Goal: Transaction & Acquisition: Purchase product/service

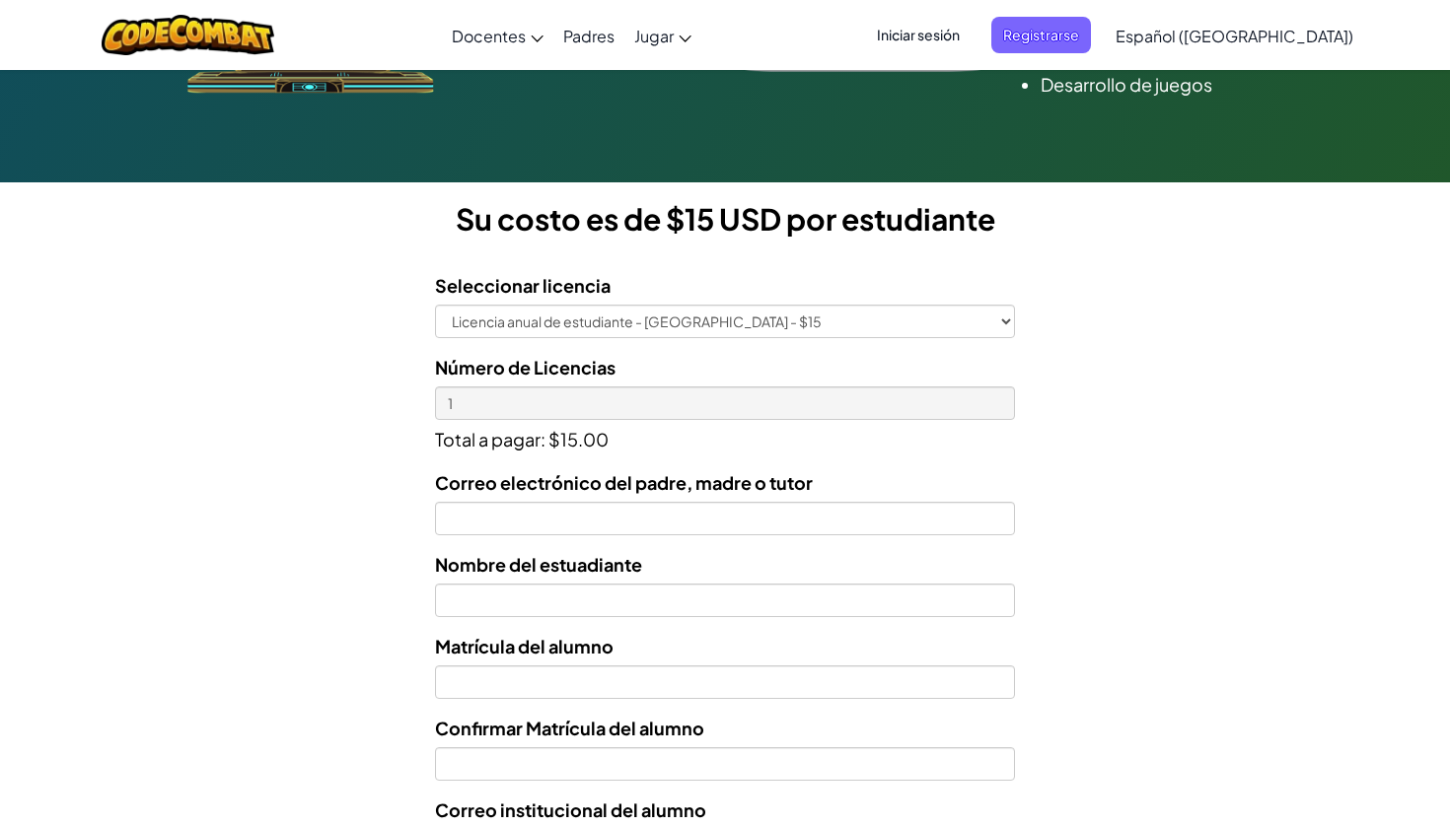
scroll to position [444, 0]
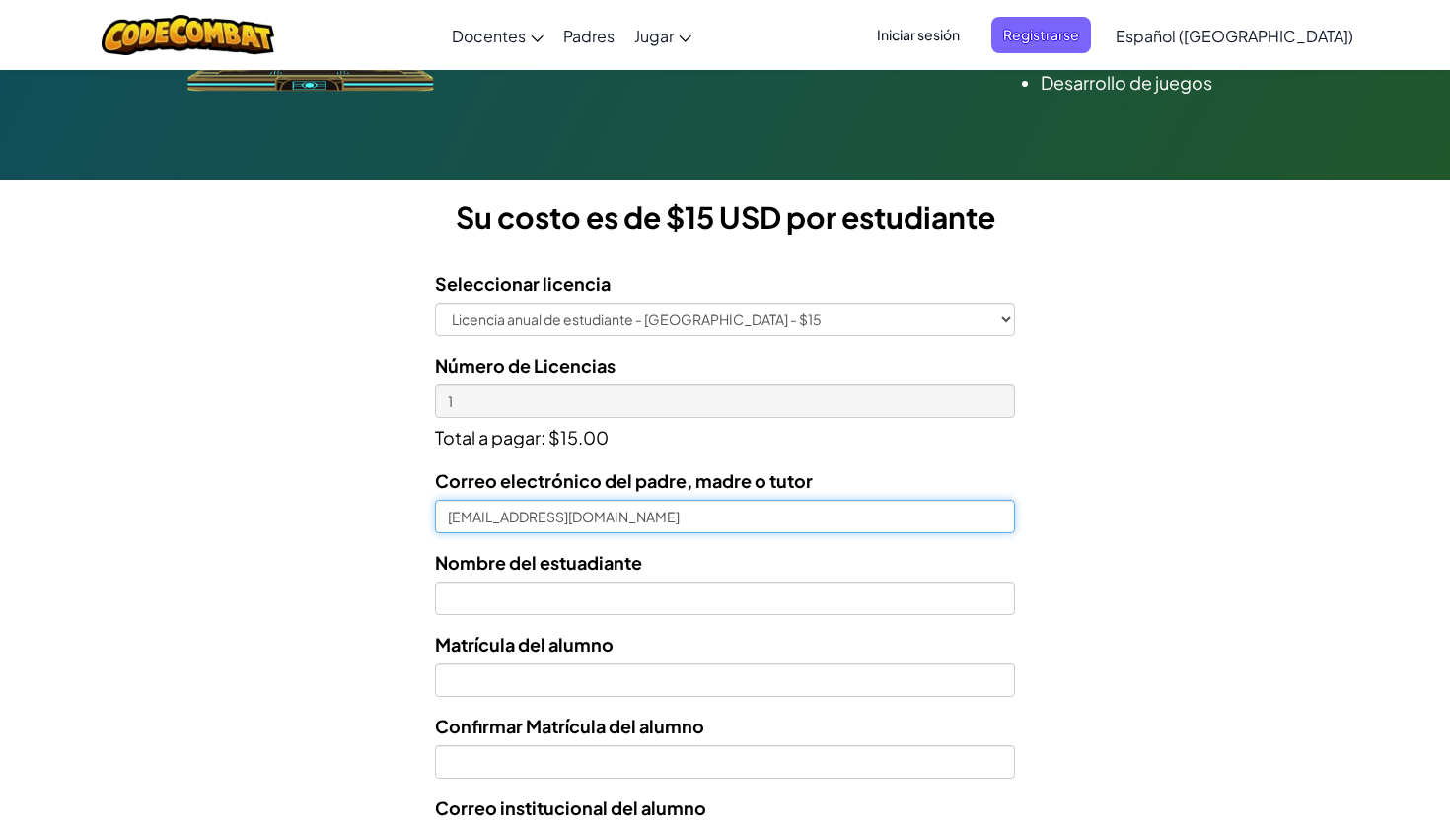
type input "[EMAIL_ADDRESS][DOMAIN_NAME]"
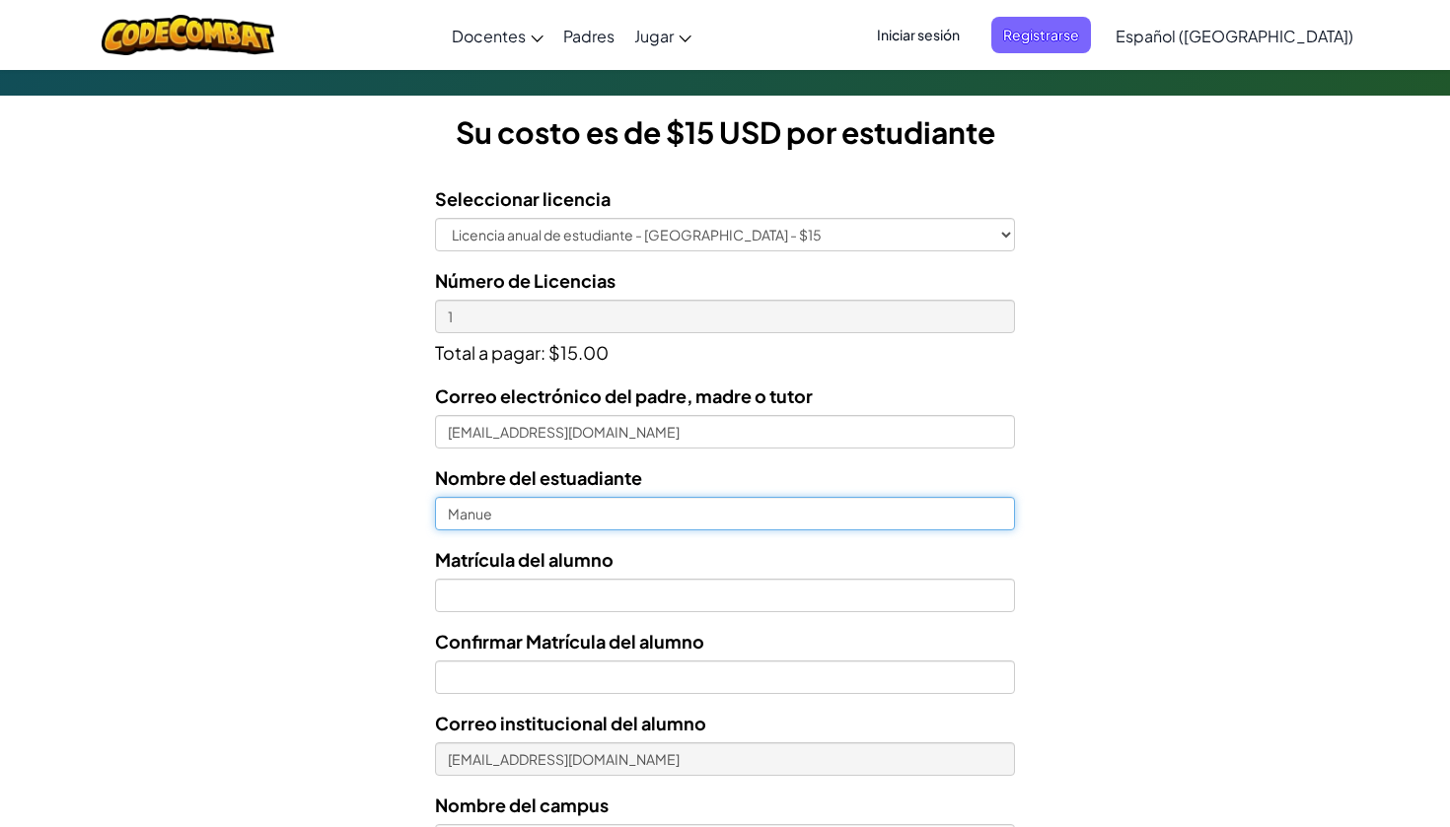
scroll to position [555, 0]
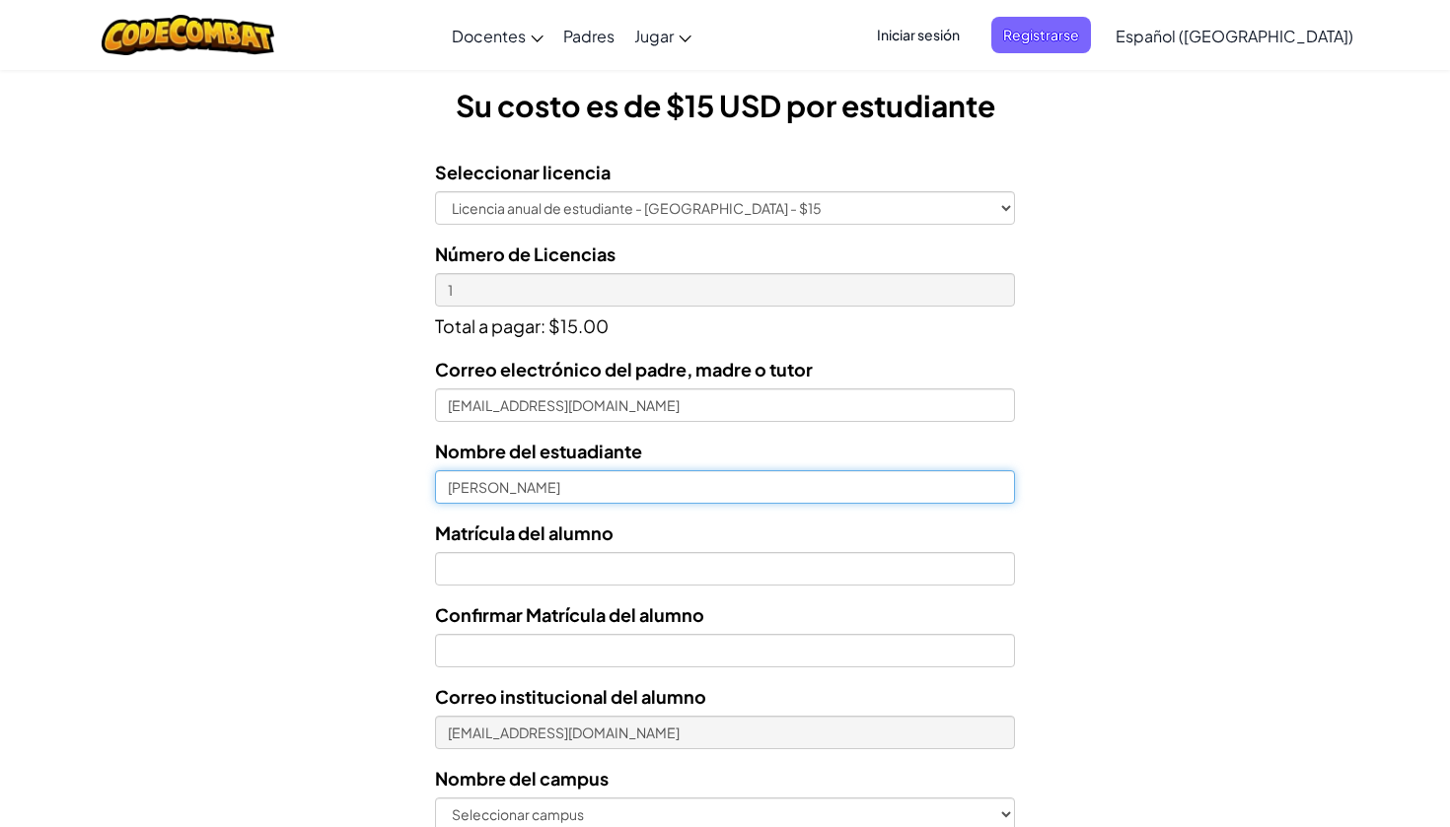
type input "[PERSON_NAME]"
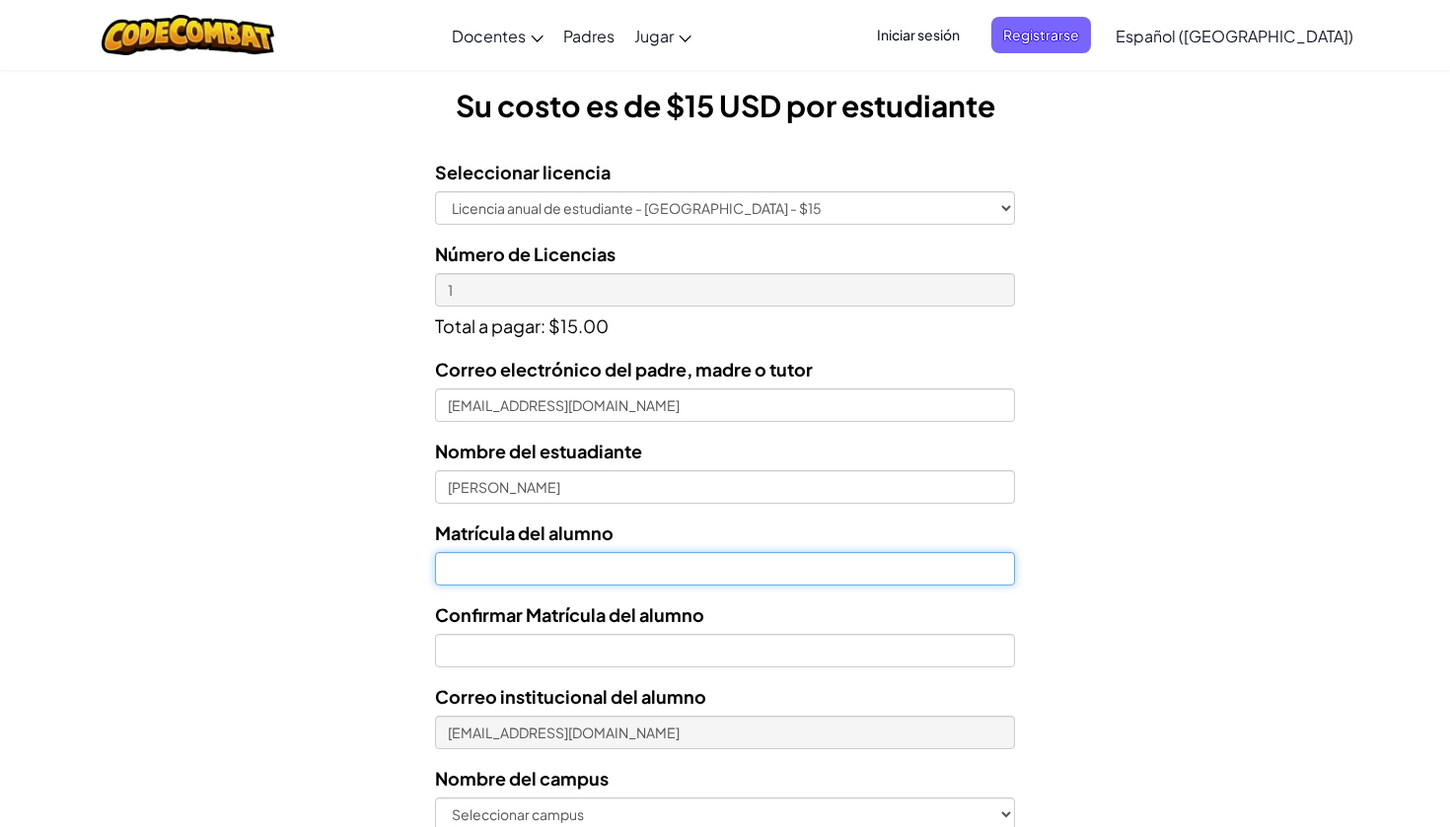
type input "a"
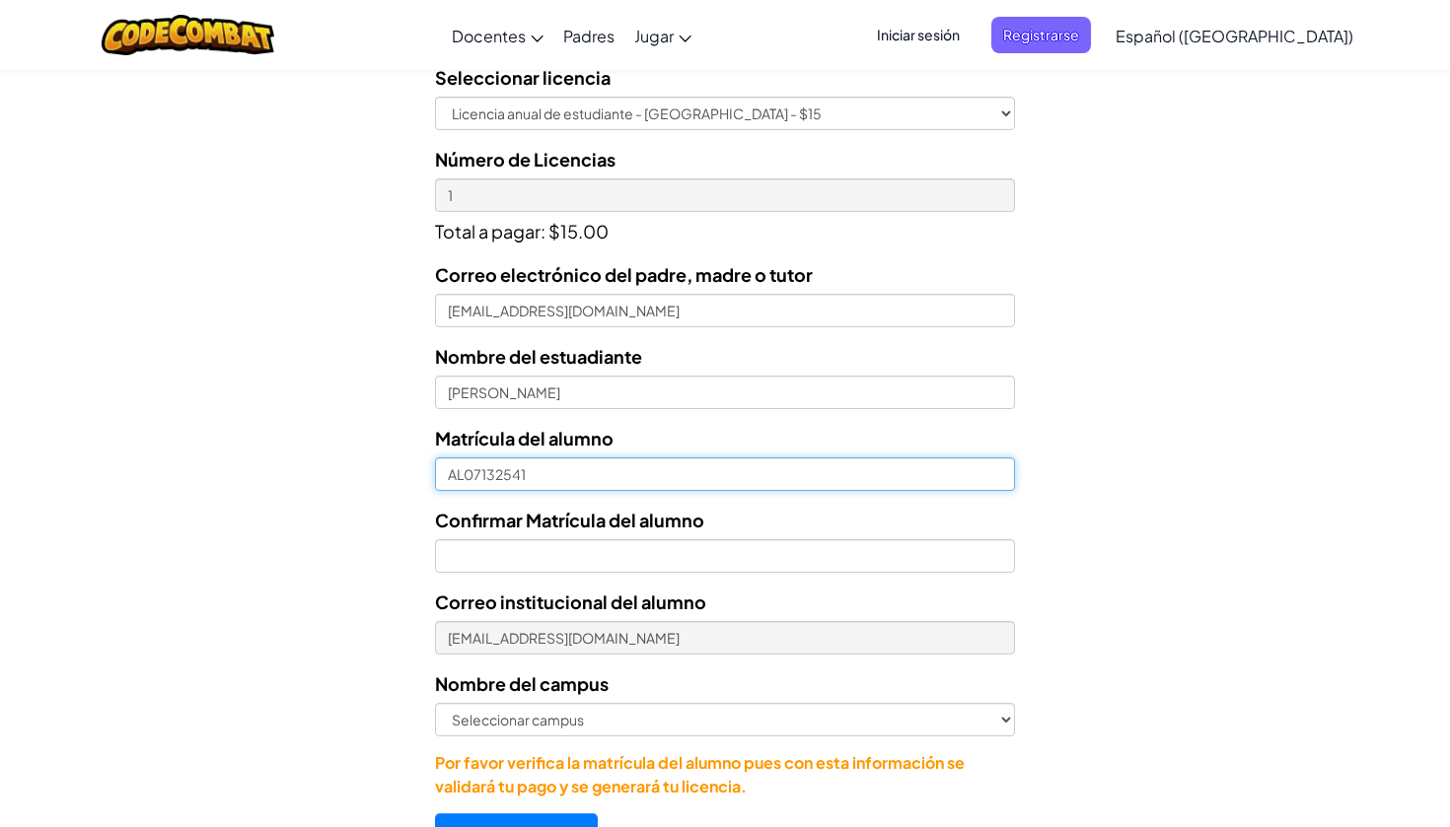
scroll to position [673, 0]
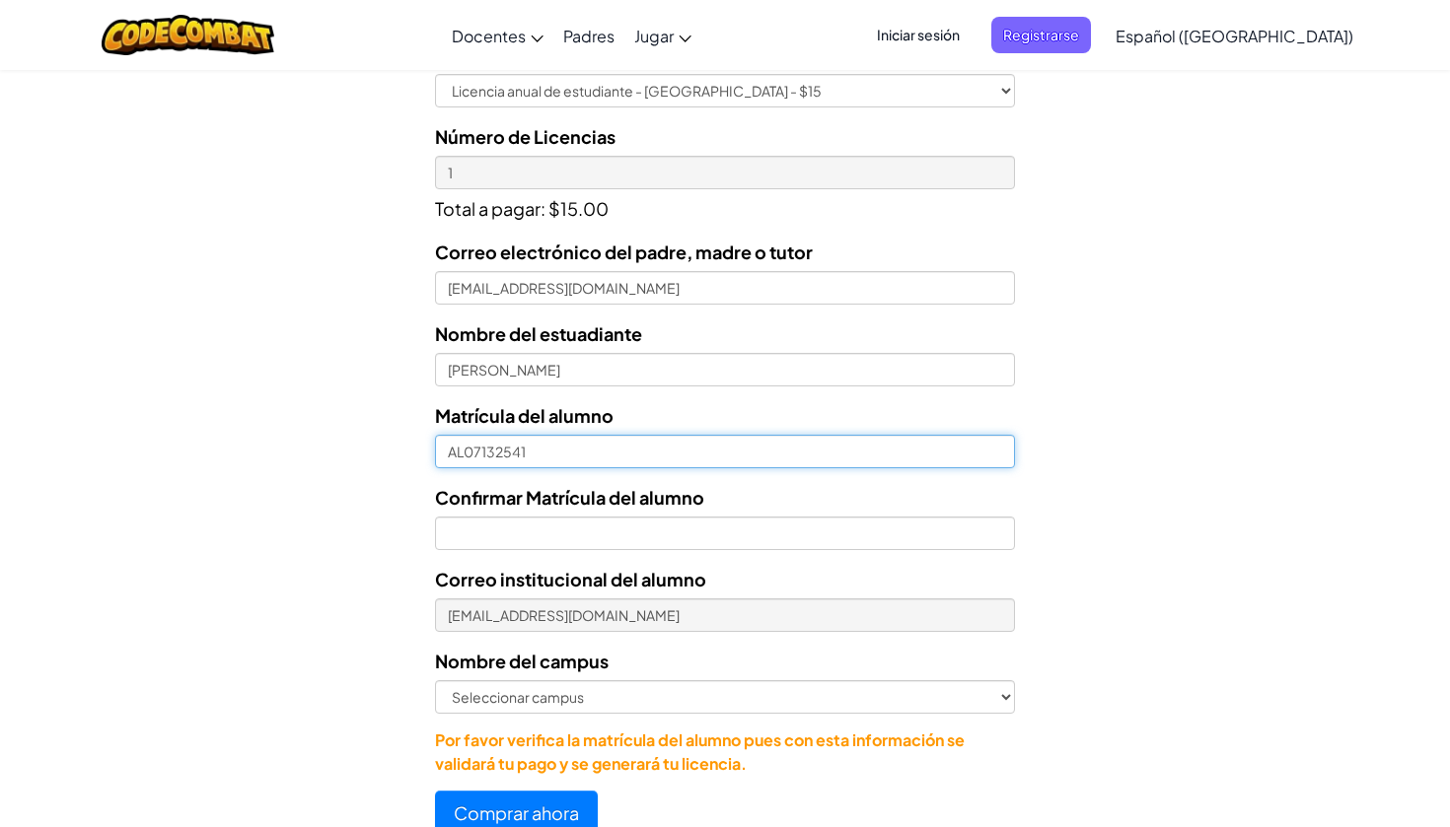
type input "AL07132541"
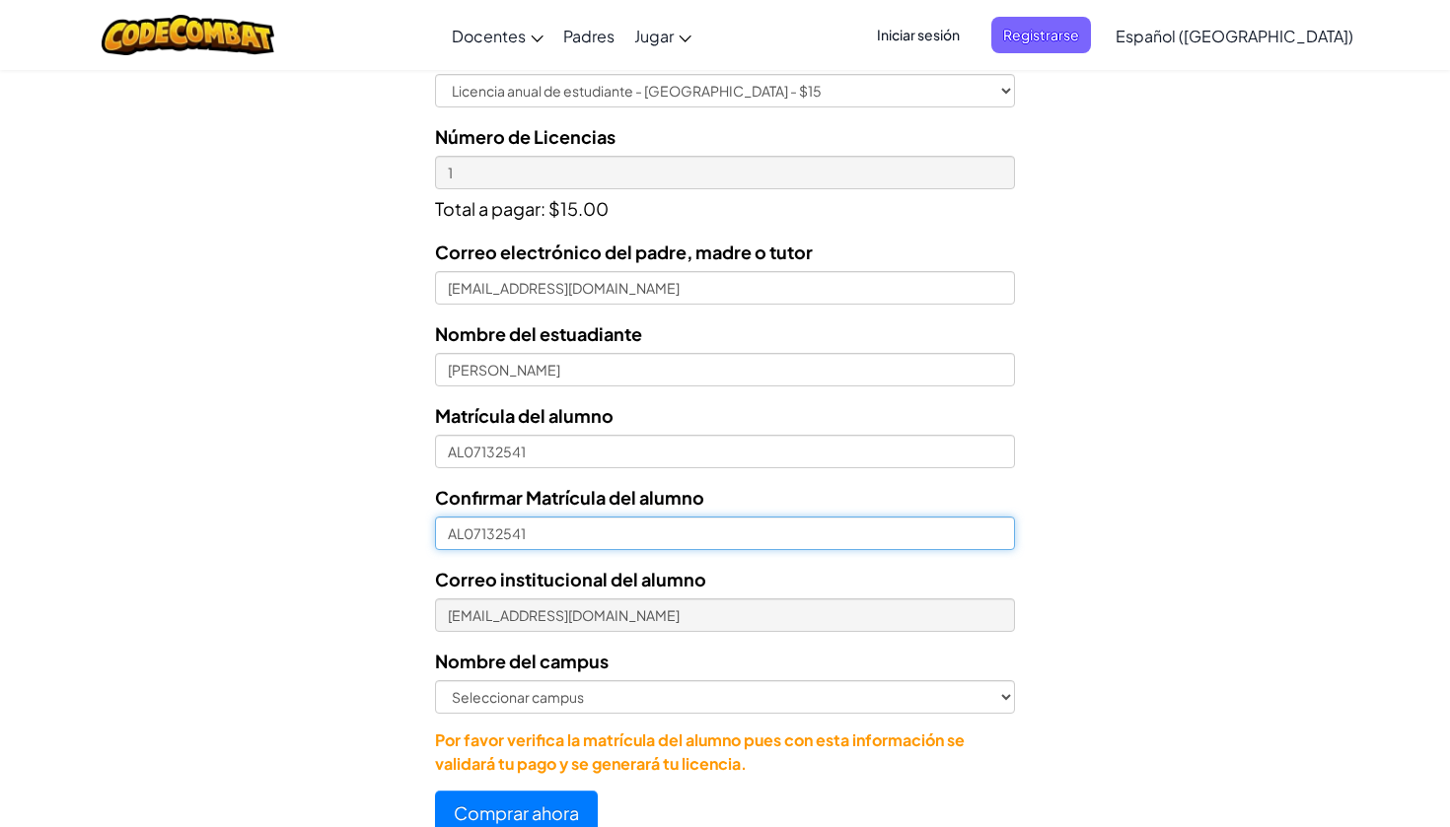
type input "AL07132541"
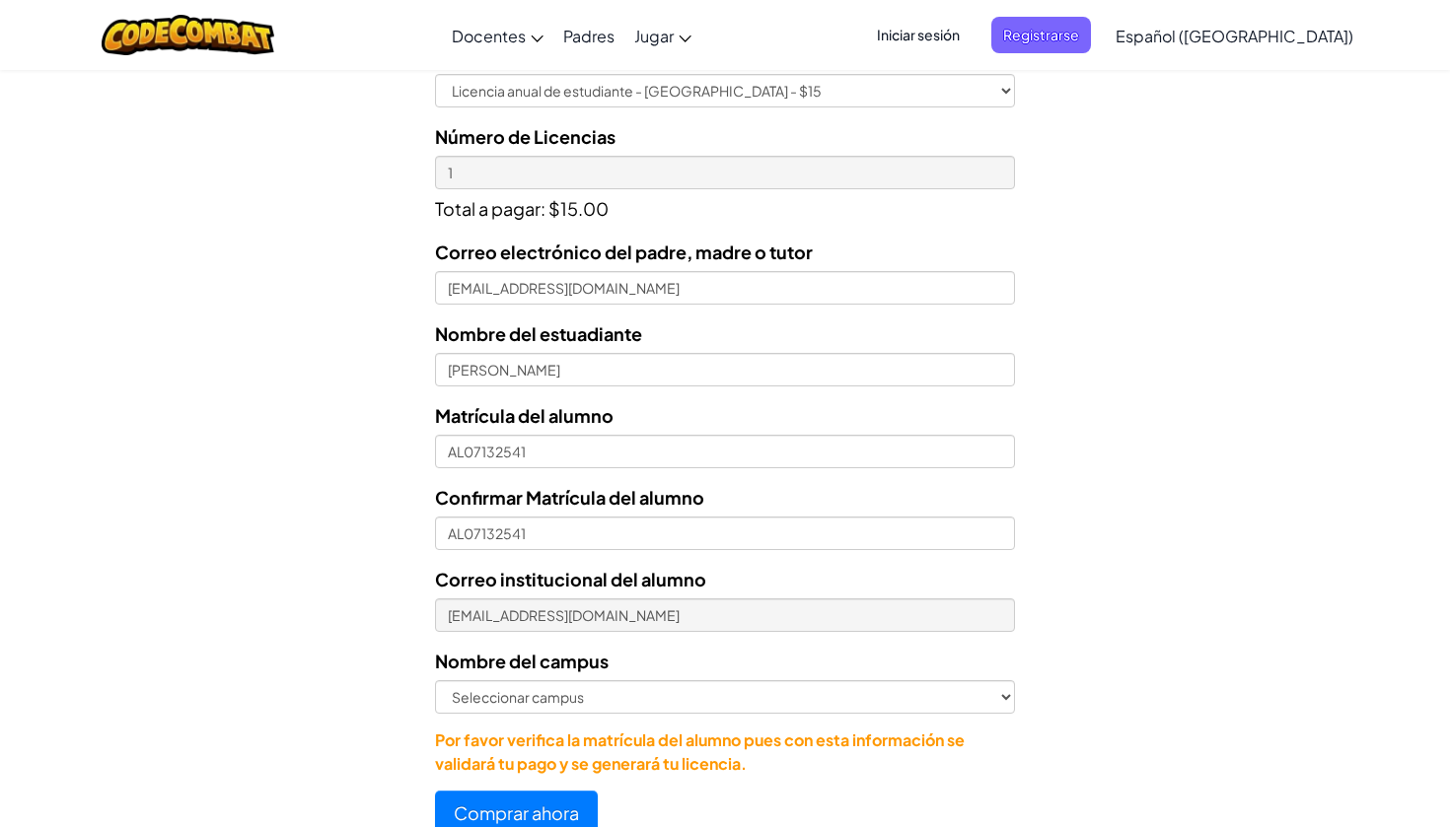
click at [1216, 449] on div "Licencias de Estudiantes Tecmilenio se asoció con CodeCombat para ofrecer educa…" at bounding box center [725, 141] width 1450 height 1460
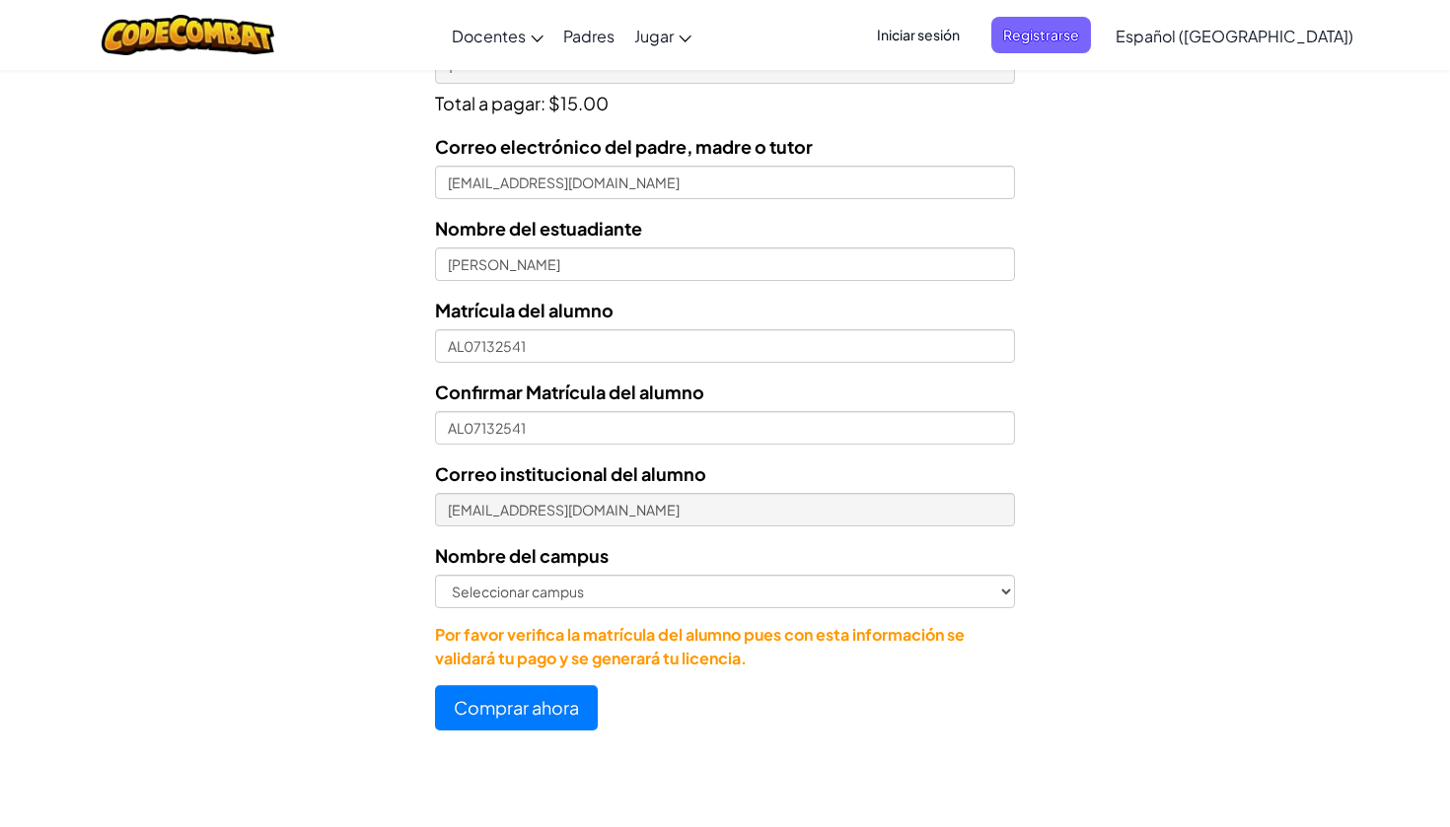
scroll to position [808, 0]
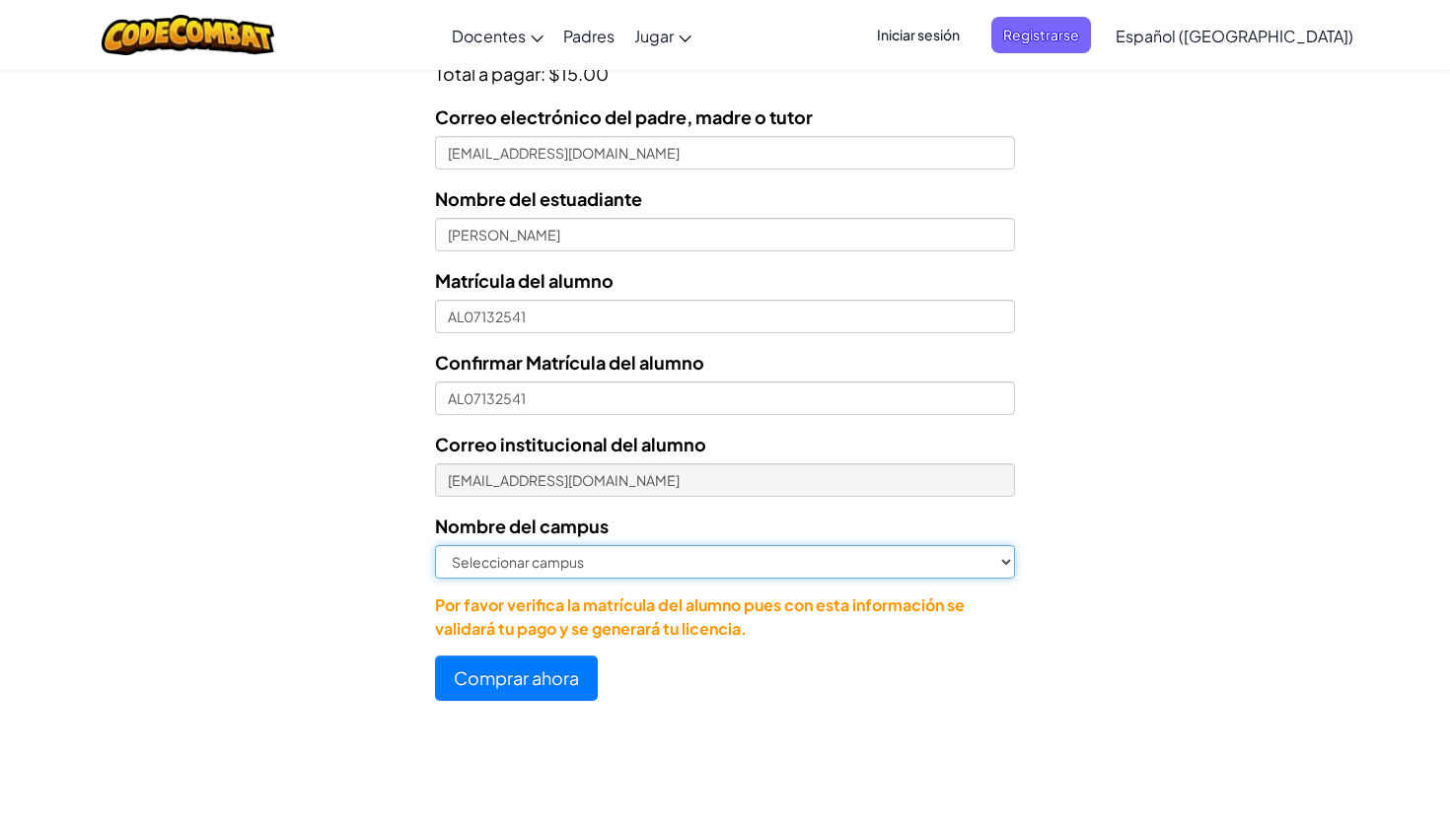
select select "Morelia"
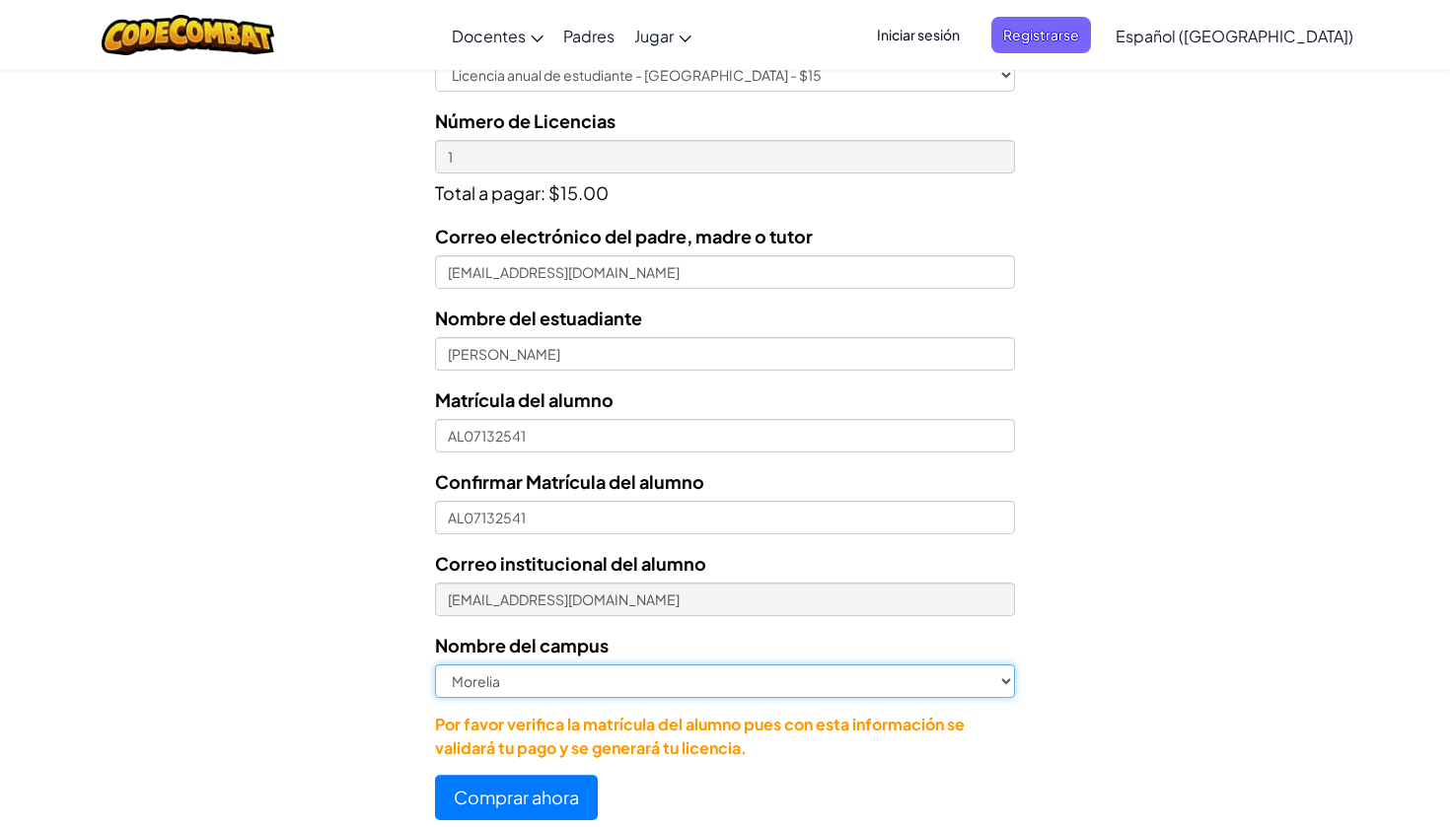
scroll to position [736, 0]
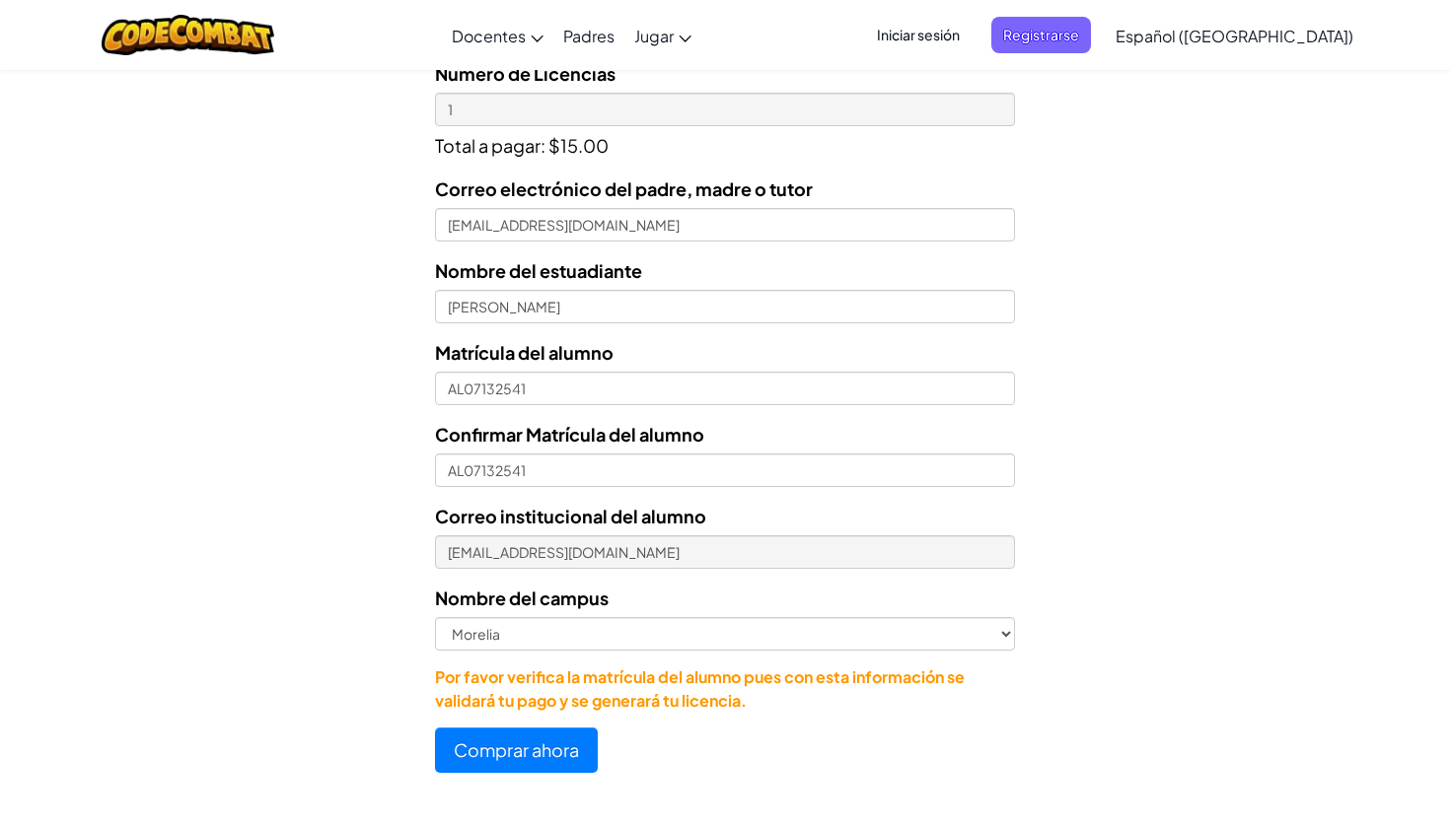
click at [482, 744] on button "Comprar ahora" at bounding box center [516, 750] width 163 height 45
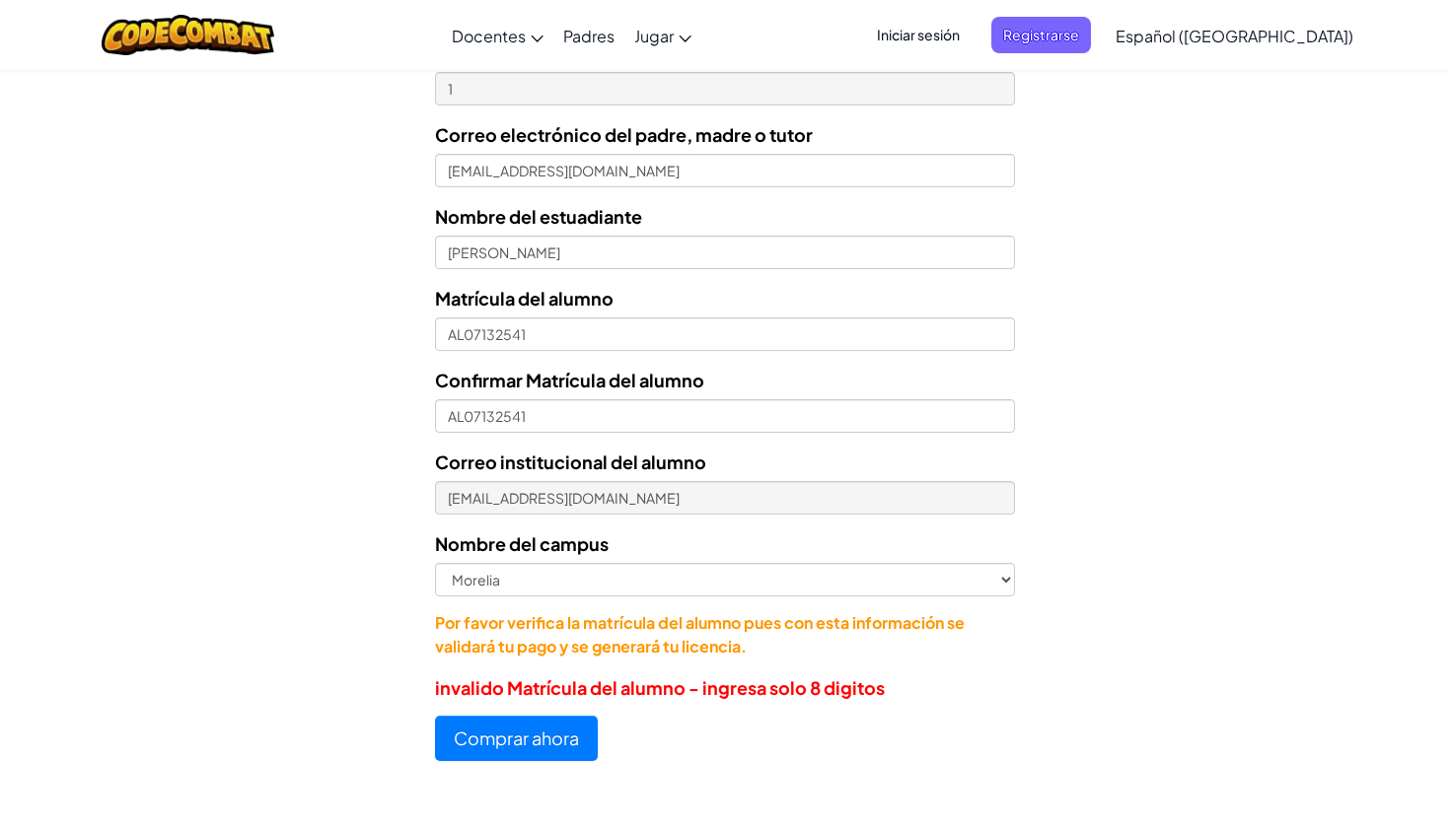
scroll to position [753, 0]
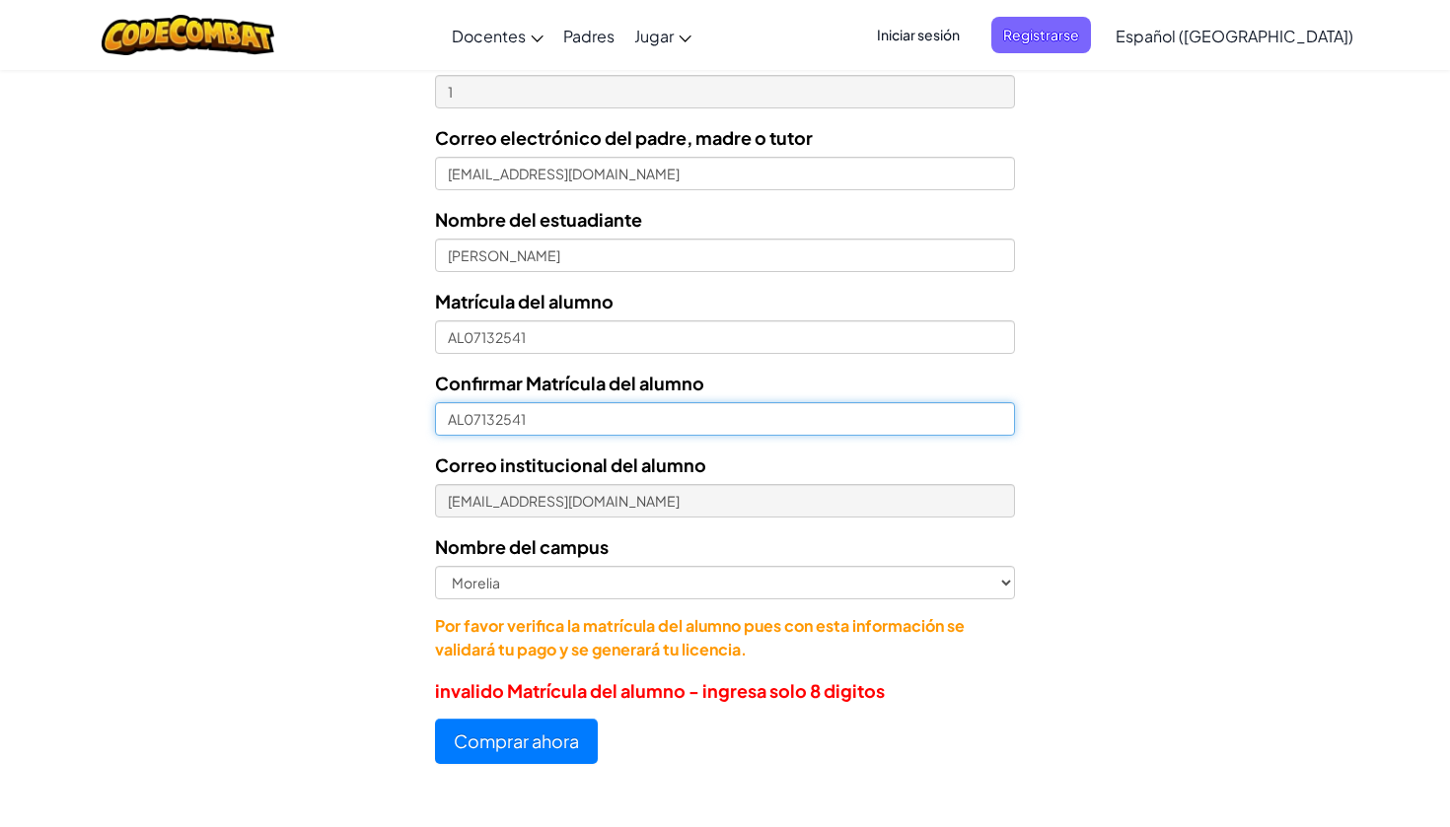
click at [473, 421] on input "AL07132541" at bounding box center [725, 419] width 580 height 34
type input "07132541"
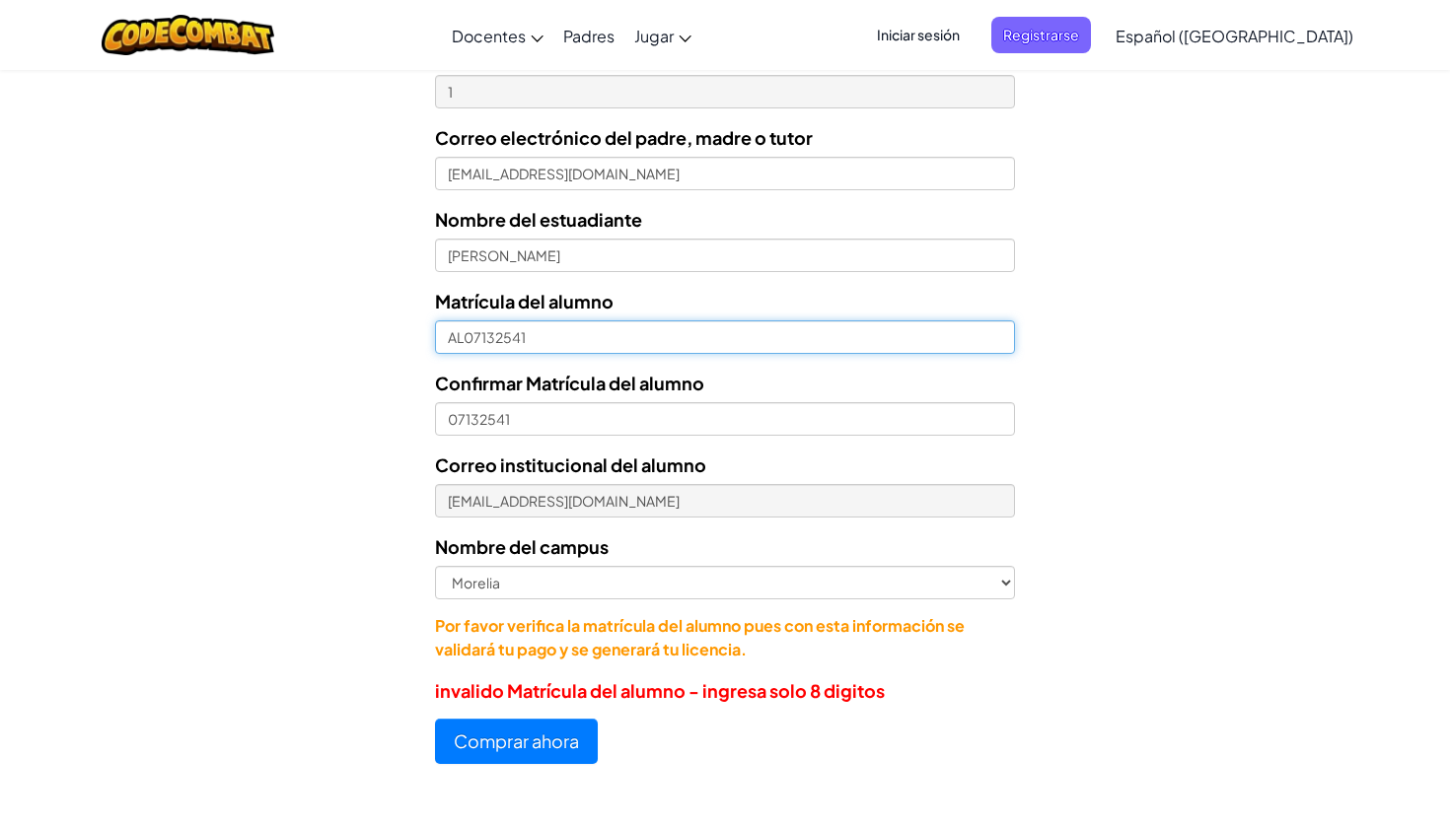
click at [464, 337] on input "AL07132541" at bounding box center [725, 338] width 580 height 34
type input "07132541"
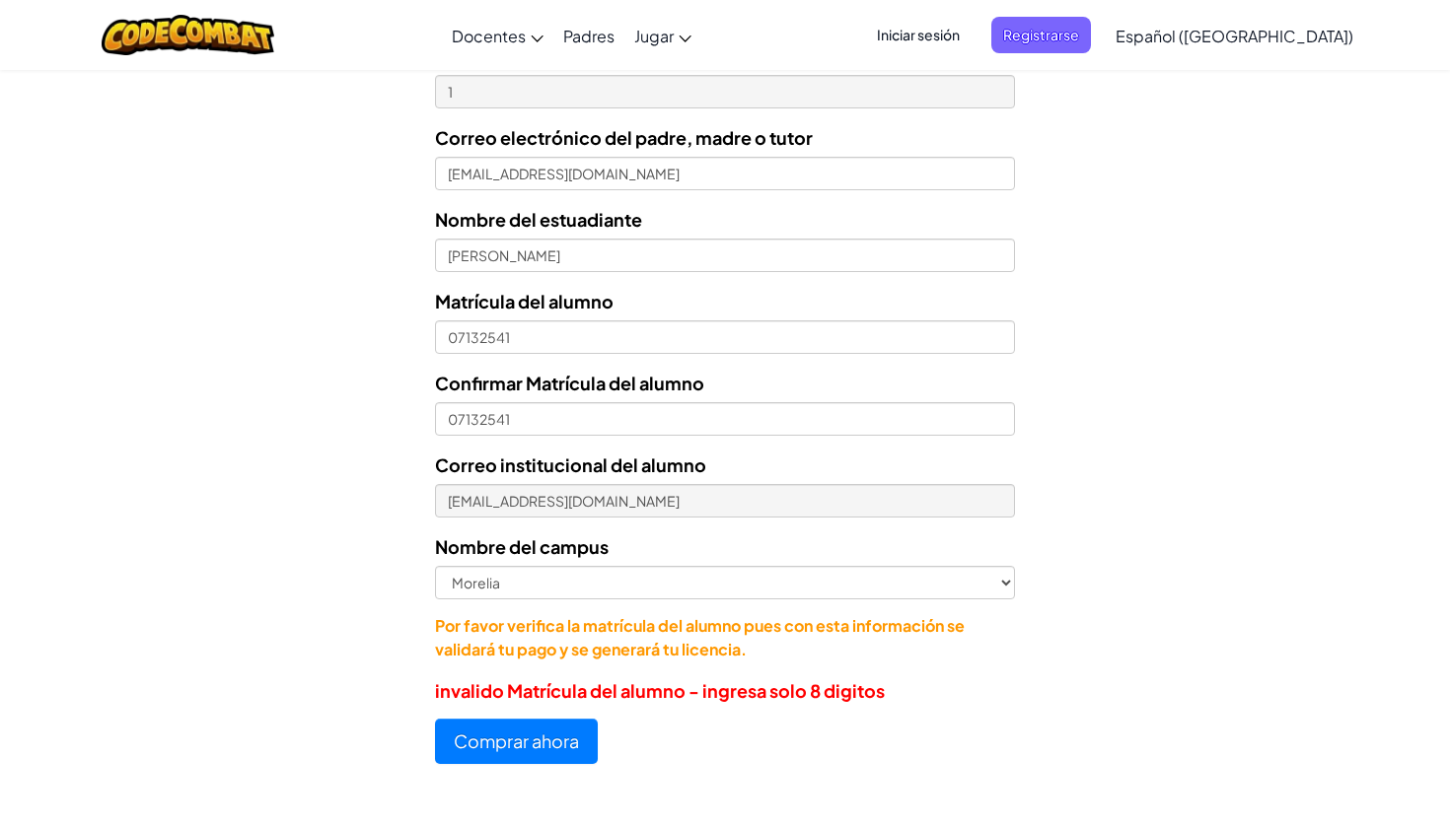
click at [479, 740] on button "Comprar ahora" at bounding box center [516, 741] width 163 height 45
